Goal: Task Accomplishment & Management: Use online tool/utility

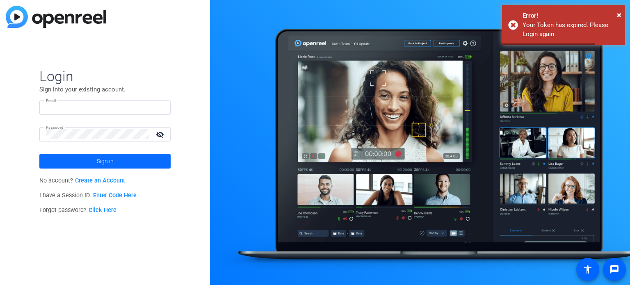
type input "[PERSON_NAME][EMAIL_ADDRESS][PERSON_NAME][DOMAIN_NAME]"
click at [113, 161] on span "Sign in" at bounding box center [105, 161] width 17 height 21
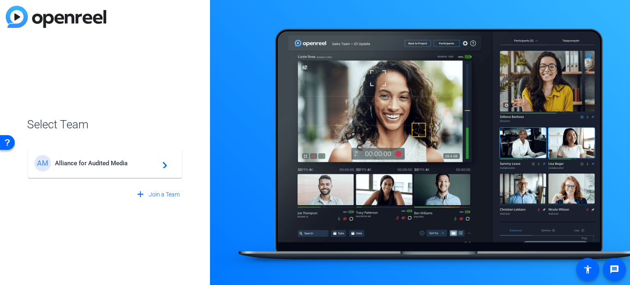
click at [115, 161] on span "Alliance for Audited Media" at bounding box center [106, 163] width 103 height 7
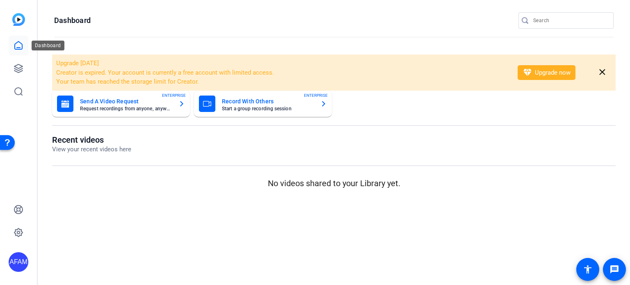
click at [21, 43] on icon at bounding box center [19, 46] width 10 height 10
click at [17, 44] on icon at bounding box center [19, 46] width 10 height 10
click at [20, 69] on icon at bounding box center [19, 69] width 10 height 10
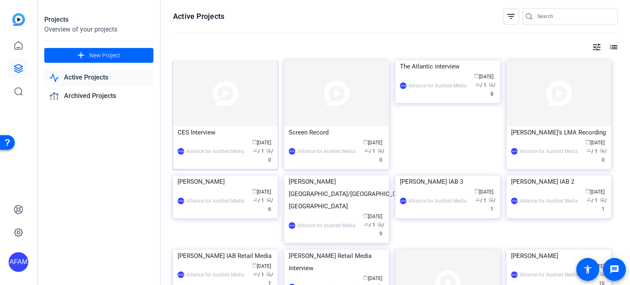
click at [215, 101] on img at bounding box center [225, 93] width 105 height 66
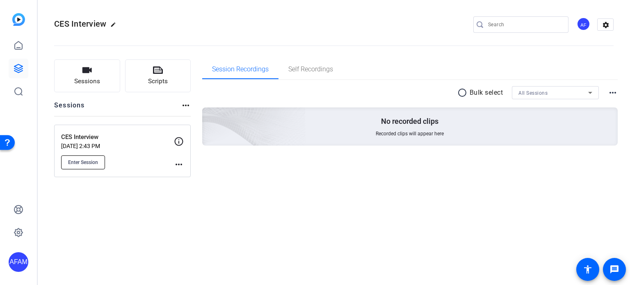
click at [92, 164] on span "Enter Session" at bounding box center [83, 162] width 30 height 7
click at [99, 161] on button "Enter Session" at bounding box center [83, 162] width 44 height 14
click at [19, 72] on icon at bounding box center [18, 68] width 8 height 8
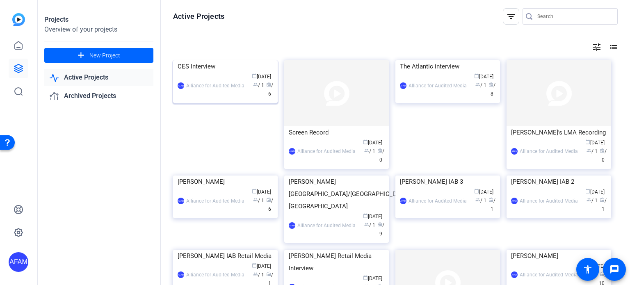
click at [229, 73] on div "CES Interview" at bounding box center [226, 66] width 96 height 12
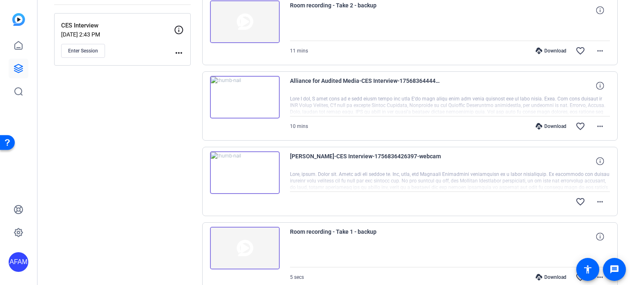
scroll to position [98, 0]
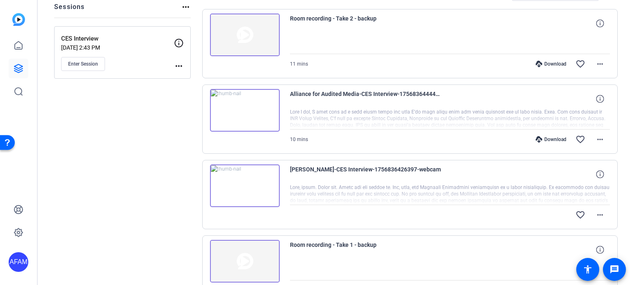
click at [502, 184] on div at bounding box center [450, 194] width 320 height 21
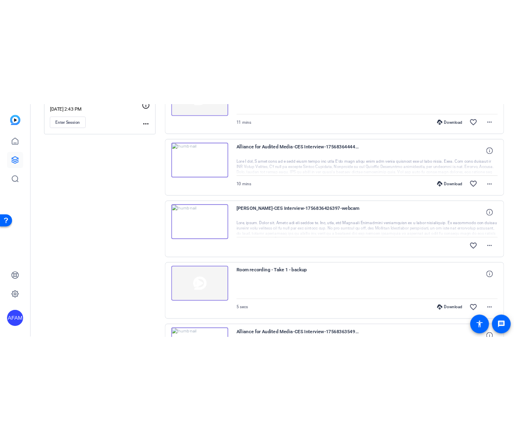
scroll to position [139, 0]
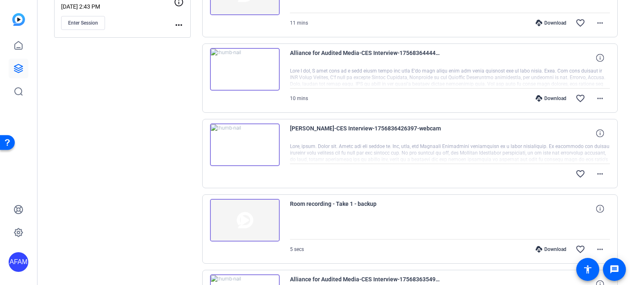
click at [549, 23] on div "Download" at bounding box center [550, 23] width 39 height 7
click at [595, 21] on mat-icon "more_horiz" at bounding box center [600, 23] width 10 height 10
click at [595, 96] on div at bounding box center [315, 142] width 630 height 285
click at [595, 96] on mat-icon "more_horiz" at bounding box center [600, 98] width 10 height 10
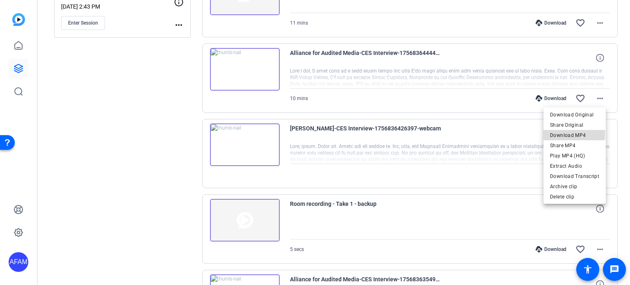
click at [572, 134] on span "Download MP4" at bounding box center [574, 135] width 49 height 10
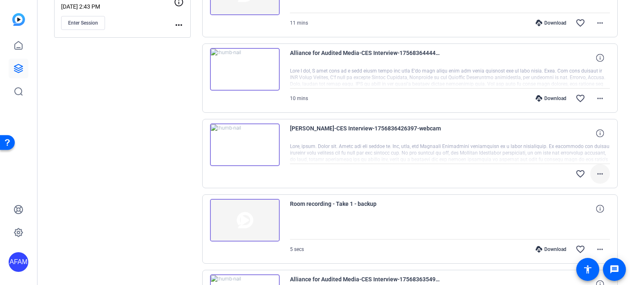
click at [597, 177] on mat-icon "more_horiz" at bounding box center [600, 174] width 10 height 10
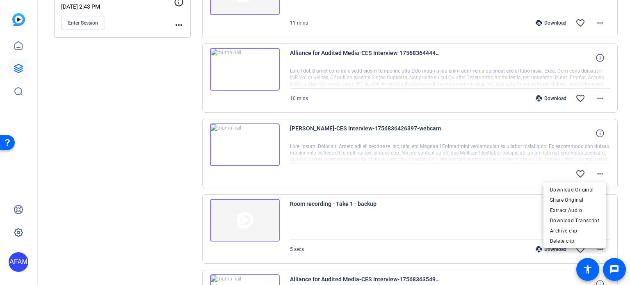
click at [124, 122] on div at bounding box center [315, 142] width 630 height 285
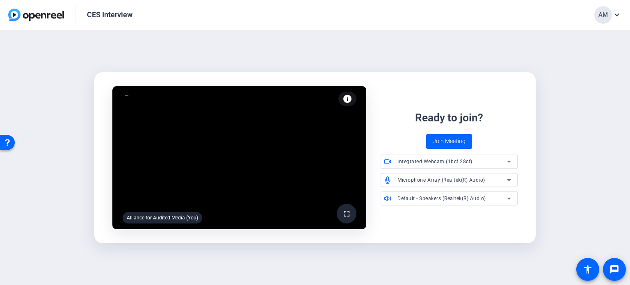
click at [509, 161] on icon at bounding box center [509, 162] width 4 height 2
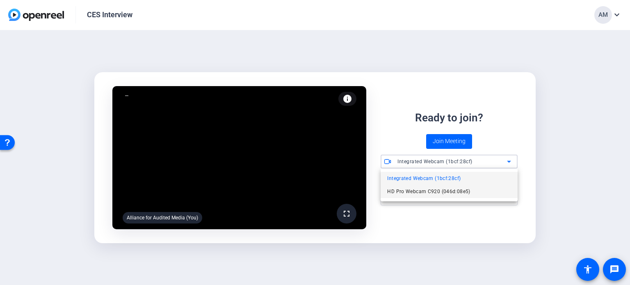
click at [455, 190] on span "HD Pro Webcam C920 (046d:08e5)" at bounding box center [428, 192] width 83 height 10
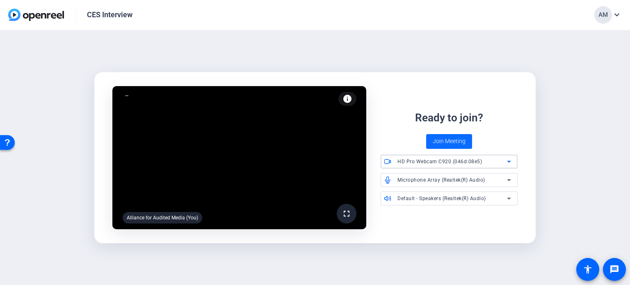
click at [453, 143] on span "Join Meeting" at bounding box center [449, 141] width 33 height 9
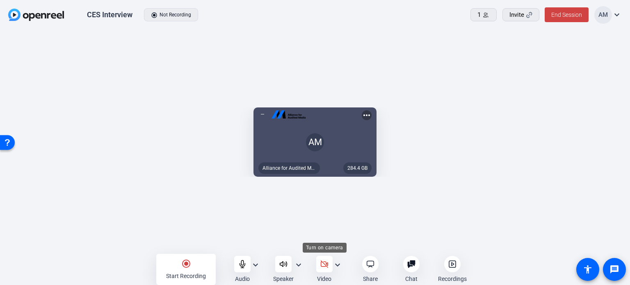
click at [324, 267] on icon at bounding box center [324, 264] width 8 height 8
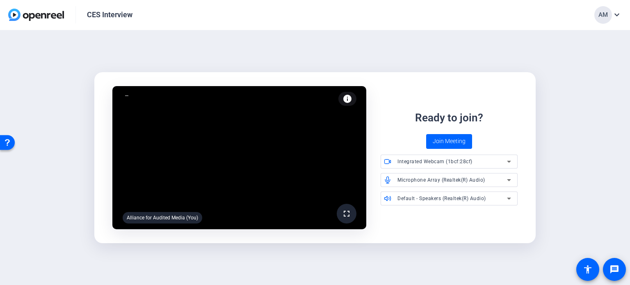
click at [489, 161] on div "Integrated Webcam (1bcf:28cf)" at bounding box center [451, 161] width 109 height 10
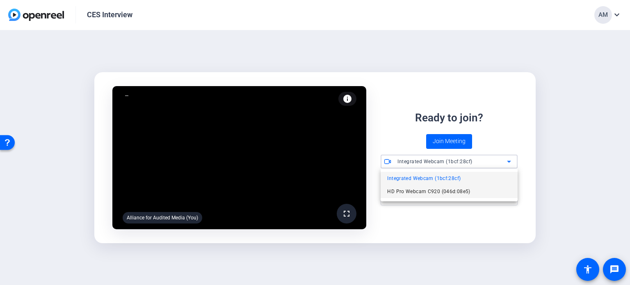
click at [464, 190] on span "HD Pro Webcam C920 (046d:08e5)" at bounding box center [428, 192] width 83 height 10
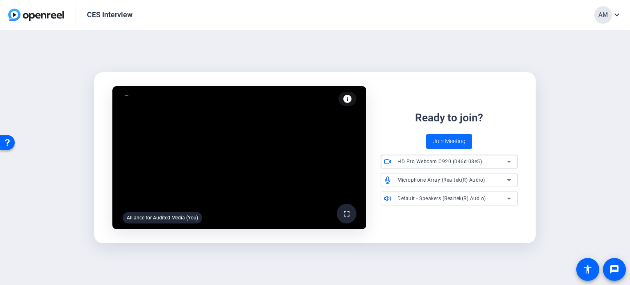
click at [455, 143] on span "Join Meeting" at bounding box center [449, 141] width 33 height 9
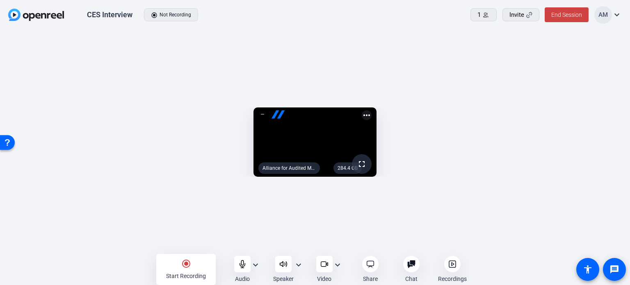
click at [70, 177] on openreel-capture-lite-video-stream "284.4 GB fullscreen Alliance for Audited Media (You) more_horiz" at bounding box center [314, 141] width 605 height 69
click at [543, 129] on openreel-capture-lite-video-stream "284.4 GB fullscreen Alliance for Audited Media (You) more_horiz" at bounding box center [314, 141] width 605 height 69
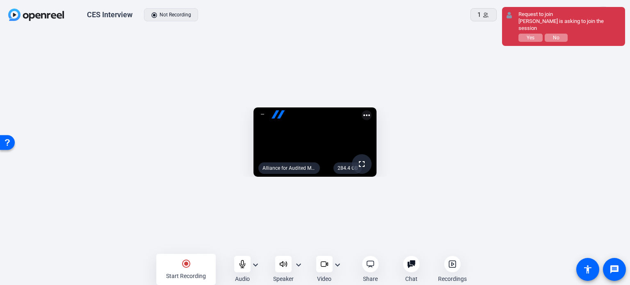
click at [585, 107] on openreel-capture-lite-video-stream "284.4 GB fullscreen Alliance for Audited Media (You) more_horiz" at bounding box center [314, 141] width 605 height 69
click at [526, 34] on button "Yes" at bounding box center [530, 38] width 24 height 8
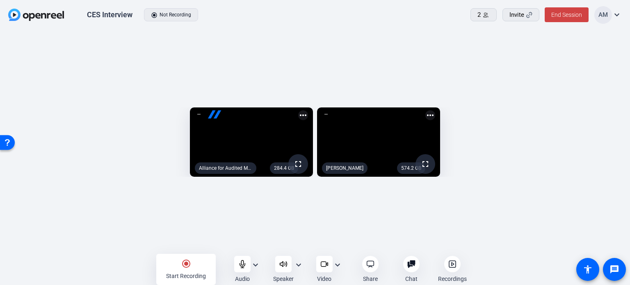
click at [184, 266] on mat-icon "radio_button_checked" at bounding box center [186, 264] width 10 height 10
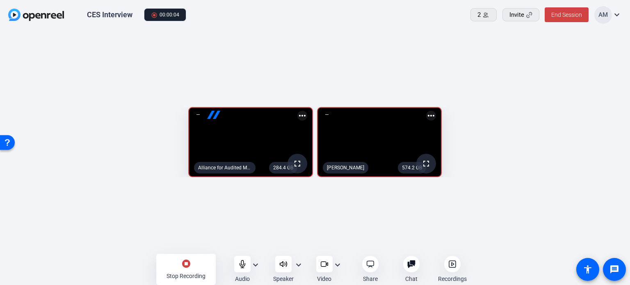
click at [185, 265] on mat-icon "stop_circle" at bounding box center [186, 264] width 10 height 10
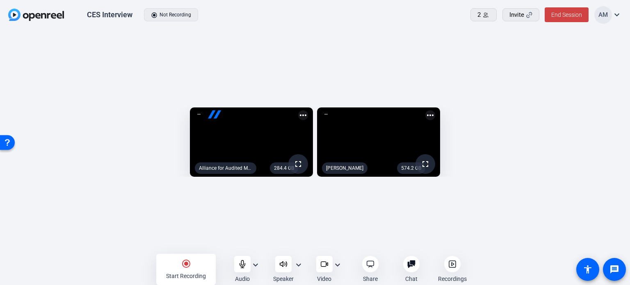
click at [451, 264] on icon at bounding box center [452, 264] width 8 height 8
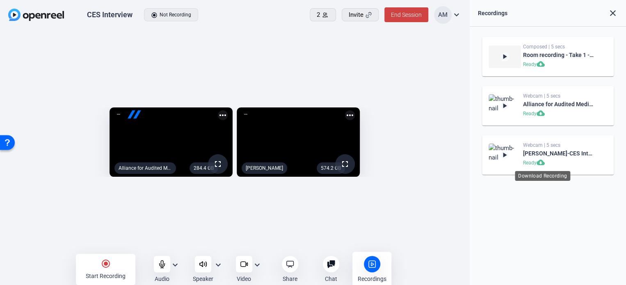
click at [541, 161] on mat-icon "cloud_download" at bounding box center [541, 163] width 10 height 10
click at [504, 153] on mat-icon "play_arrow" at bounding box center [504, 155] width 8 height 8
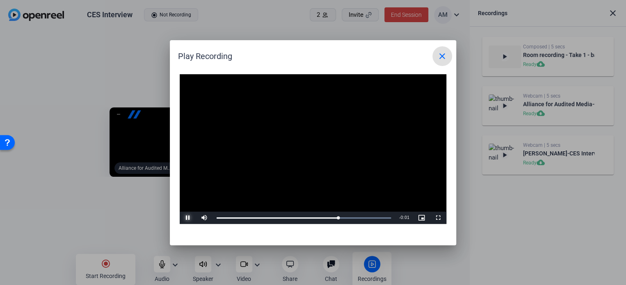
click at [187, 218] on span "Video Player" at bounding box center [188, 218] width 16 height 0
click at [441, 57] on mat-icon "close" at bounding box center [442, 56] width 10 height 10
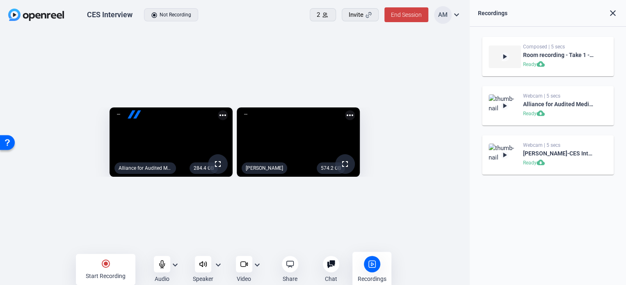
click at [613, 12] on mat-icon "close" at bounding box center [613, 13] width 10 height 10
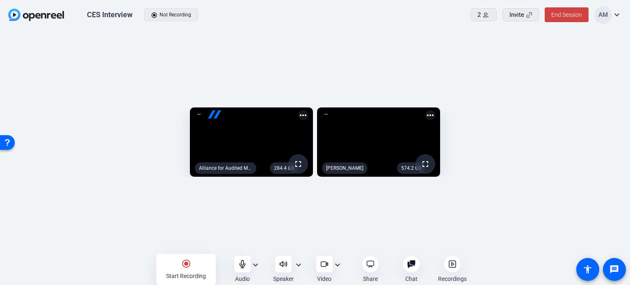
click at [186, 262] on mat-icon "radio_button_checked" at bounding box center [186, 264] width 10 height 10
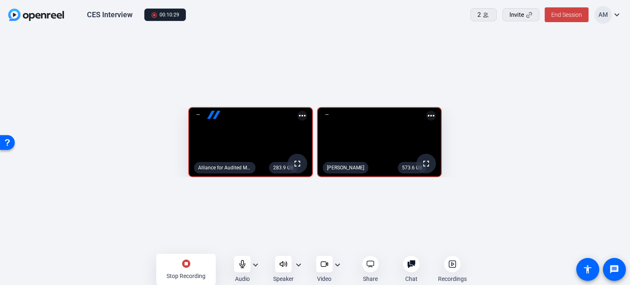
click at [185, 263] on mat-icon "stop_circle" at bounding box center [186, 264] width 10 height 10
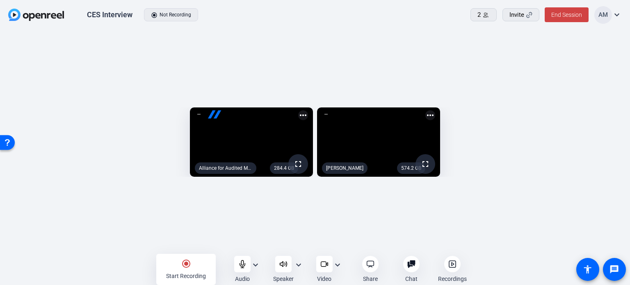
click at [449, 264] on icon at bounding box center [452, 264] width 8 height 8
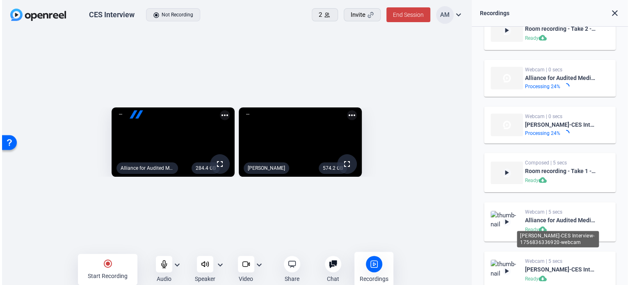
scroll to position [42, 0]
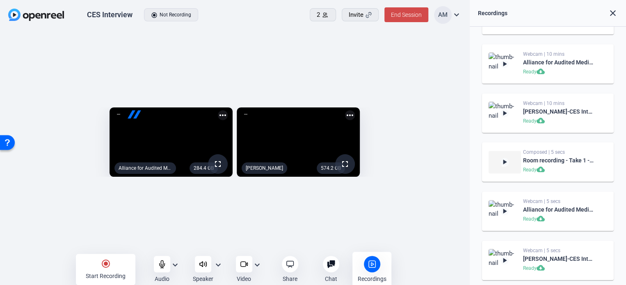
click at [408, 16] on span "End Session" at bounding box center [406, 14] width 31 height 7
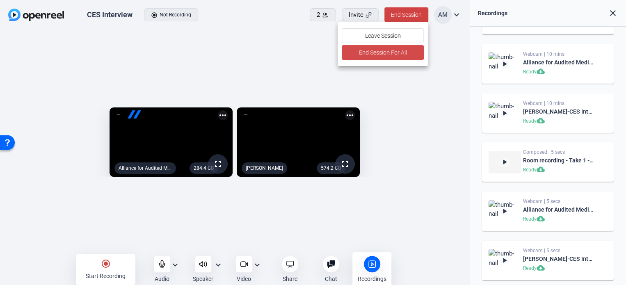
click at [371, 50] on span "End Session For All" at bounding box center [383, 53] width 48 height 10
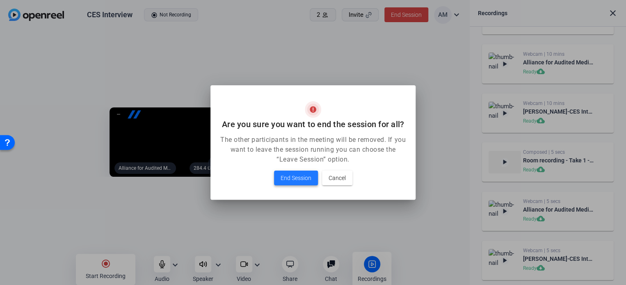
click at [304, 174] on span "End Session" at bounding box center [295, 178] width 31 height 10
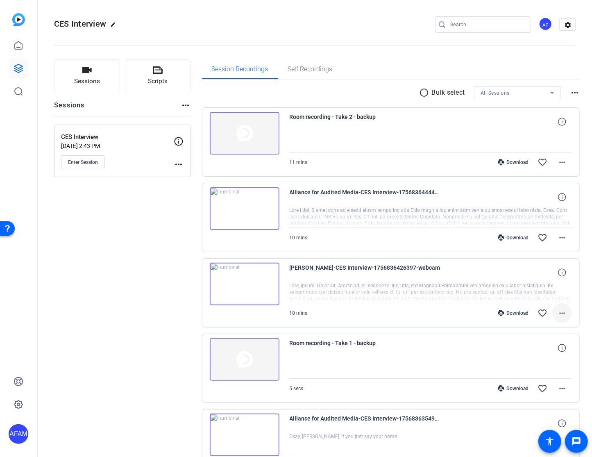
click at [514, 314] on mat-icon "more_horiz" at bounding box center [563, 313] width 10 height 10
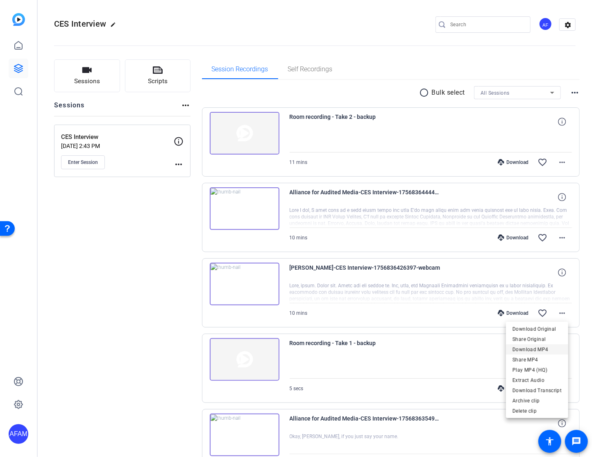
click at [514, 348] on span "Download MP4" at bounding box center [537, 350] width 49 height 10
